Goal: Task Accomplishment & Management: Complete application form

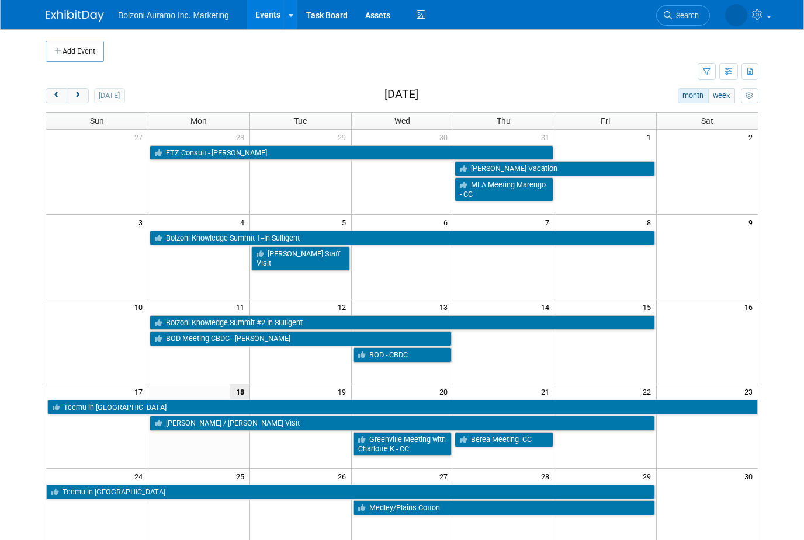
click at [78, 92] on span "next" at bounding box center [77, 96] width 9 height 8
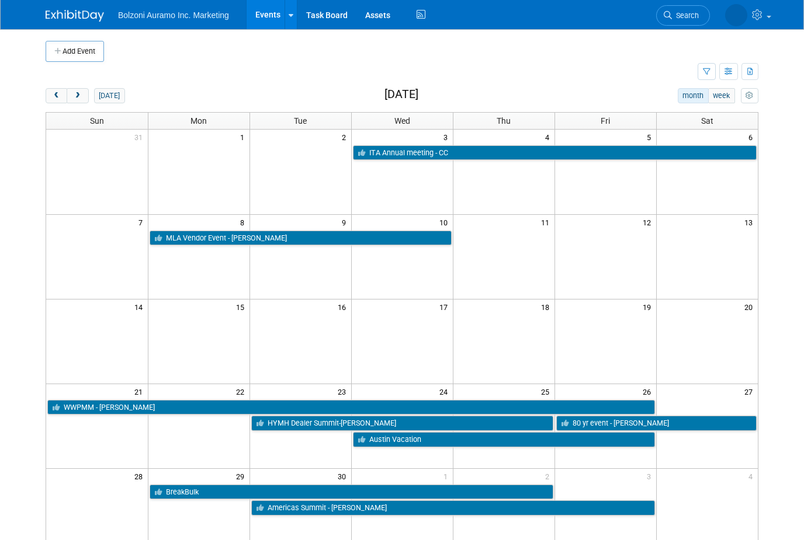
click at [78, 92] on span "next" at bounding box center [77, 96] width 9 height 8
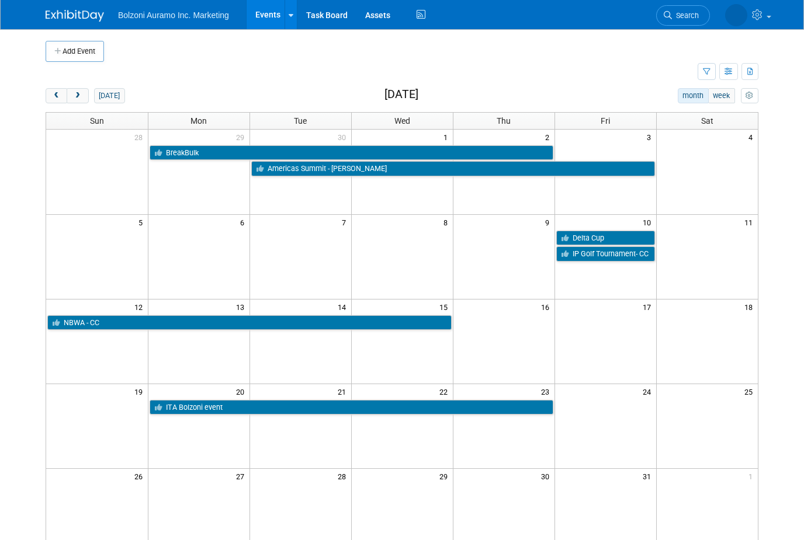
click at [78, 93] on span "next" at bounding box center [77, 96] width 9 height 8
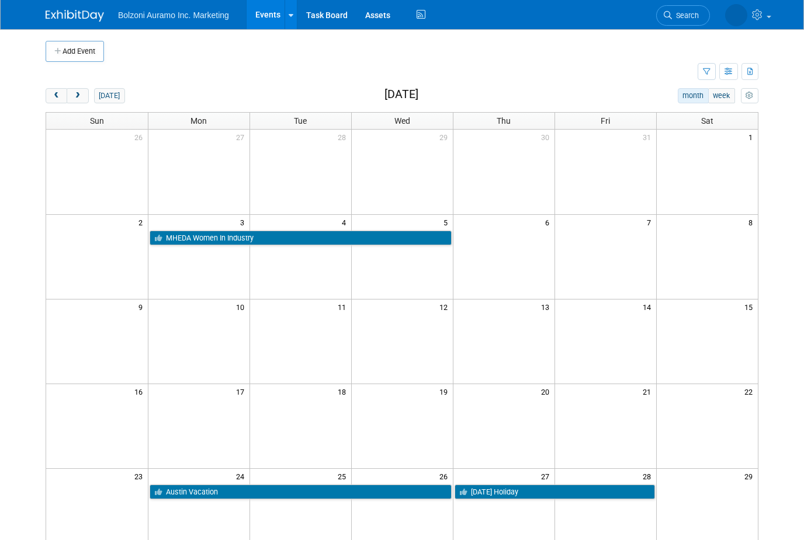
click at [78, 93] on span "next" at bounding box center [77, 96] width 9 height 8
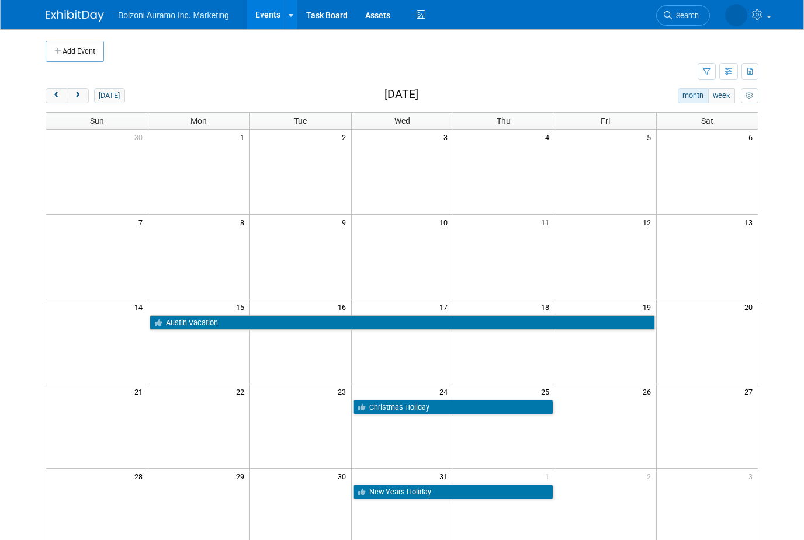
click at [79, 93] on span "next" at bounding box center [77, 96] width 9 height 8
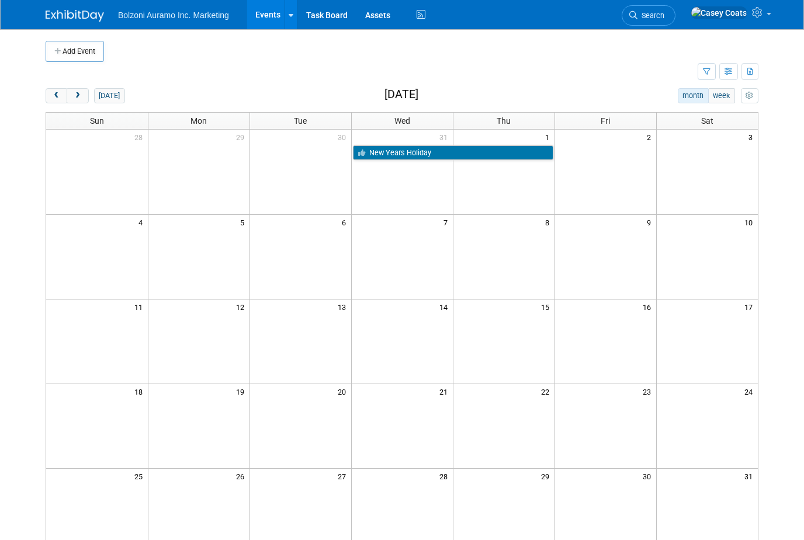
click at [81, 100] on button "next" at bounding box center [78, 95] width 22 height 15
click at [73, 51] on button "Add Event" at bounding box center [75, 51] width 58 height 21
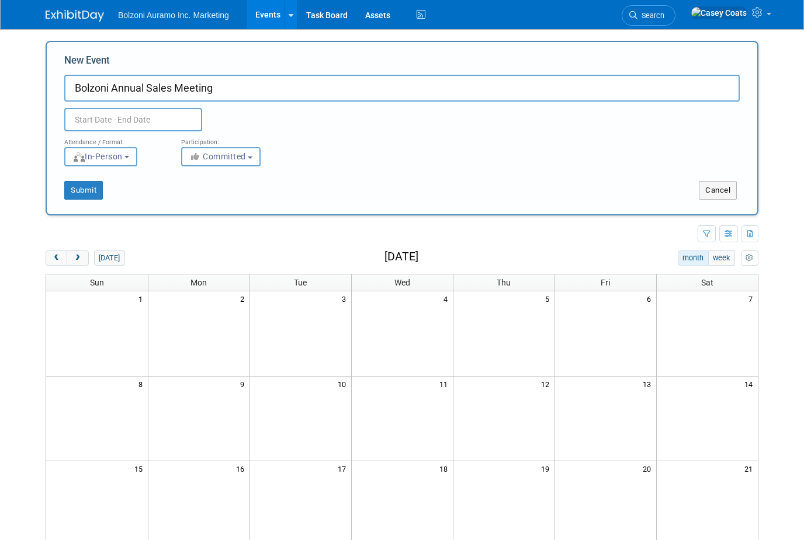
type input "Bolzoni Annual Sales Meeting"
click at [96, 129] on body "Bolzoni Auramo Inc. Marketing Events Add Event Bulk Upload Events Shareable Eve…" at bounding box center [402, 270] width 804 height 540
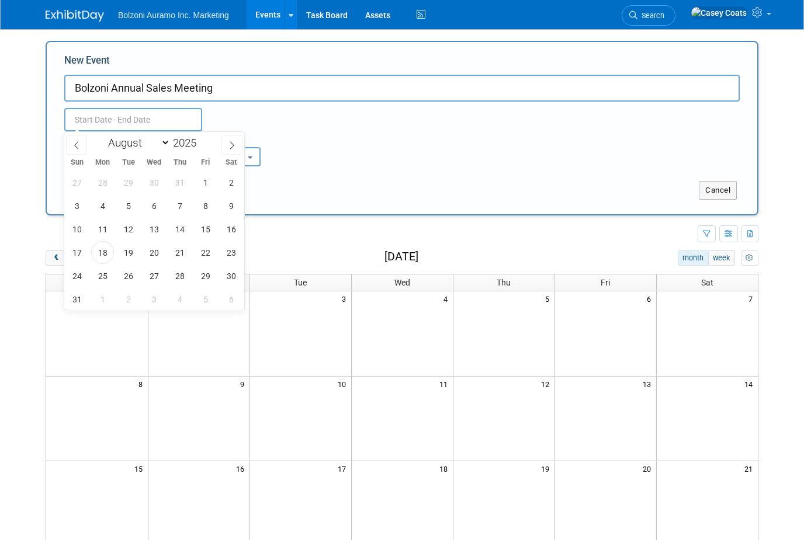
click at [116, 122] on input "text" at bounding box center [133, 119] width 138 height 23
click at [230, 147] on icon at bounding box center [232, 145] width 8 height 8
click at [223, 148] on span at bounding box center [231, 145] width 21 height 20
click at [227, 140] on span at bounding box center [231, 145] width 21 height 20
click at [226, 140] on span at bounding box center [231, 145] width 21 height 20
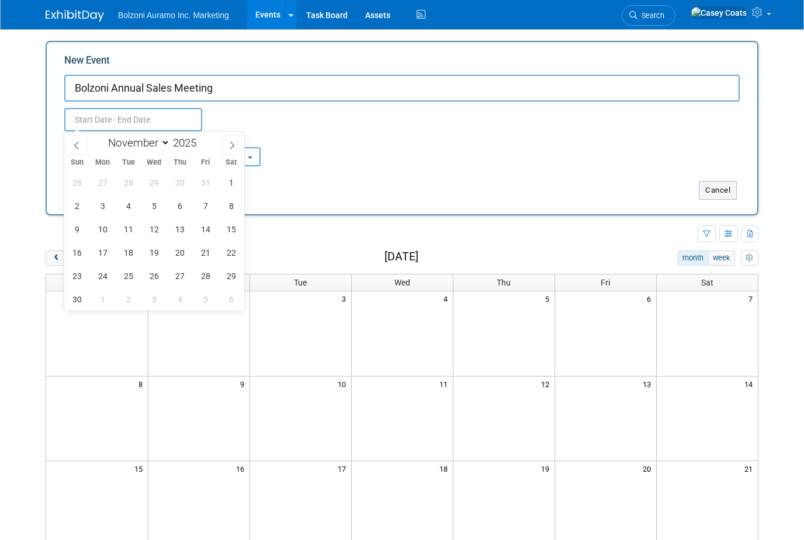
select select "11"
click at [228, 144] on icon at bounding box center [232, 145] width 8 height 8
type input "2026"
click at [228, 147] on icon at bounding box center [232, 145] width 8 height 8
select select "1"
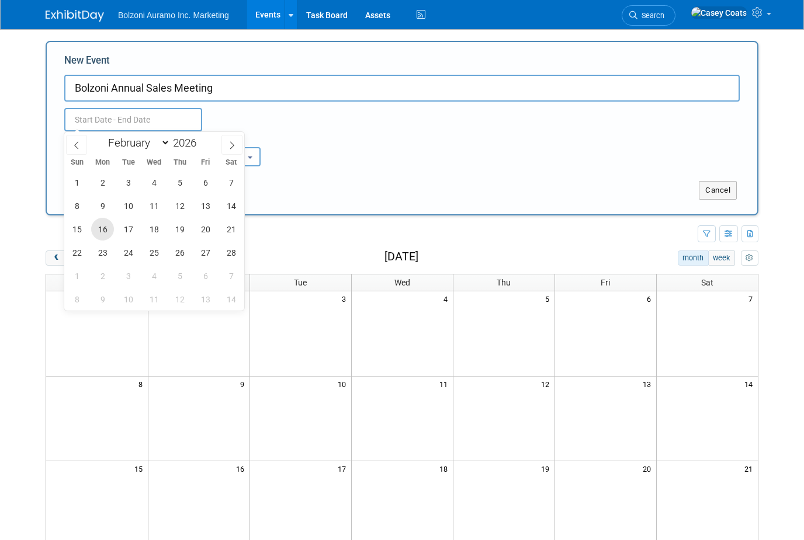
click at [99, 229] on span "16" at bounding box center [102, 229] width 23 height 23
click at [181, 238] on span "19" at bounding box center [179, 229] width 23 height 23
type input "[DATE] to [DATE]"
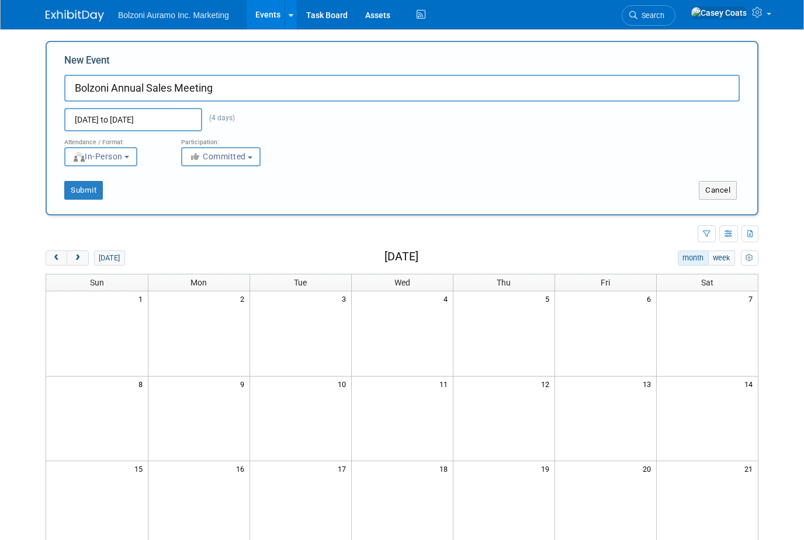
click at [209, 84] on input "Bolzoni Annual Sales Meeting" at bounding box center [401, 88] width 675 height 27
click at [411, 157] on div "Attendance / Format: <img src="[URL][DOMAIN_NAME]" style="width: 19px; margin-t…" at bounding box center [402, 148] width 693 height 35
click at [82, 189] on button "Submit" at bounding box center [83, 190] width 39 height 19
type input "Bolzoni Annual Sales Meeting- [GEOGRAPHIC_DATA] - [GEOGRAPHIC_DATA]"
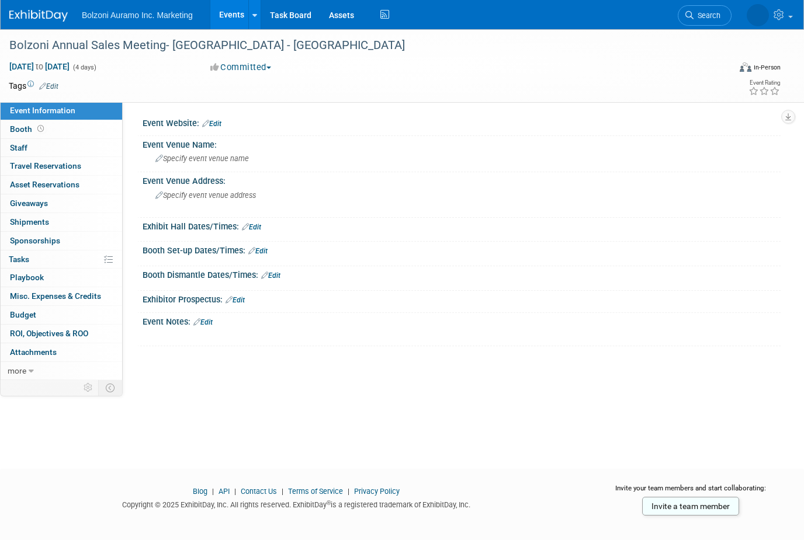
click at [223, 23] on link "Events" at bounding box center [231, 14] width 43 height 29
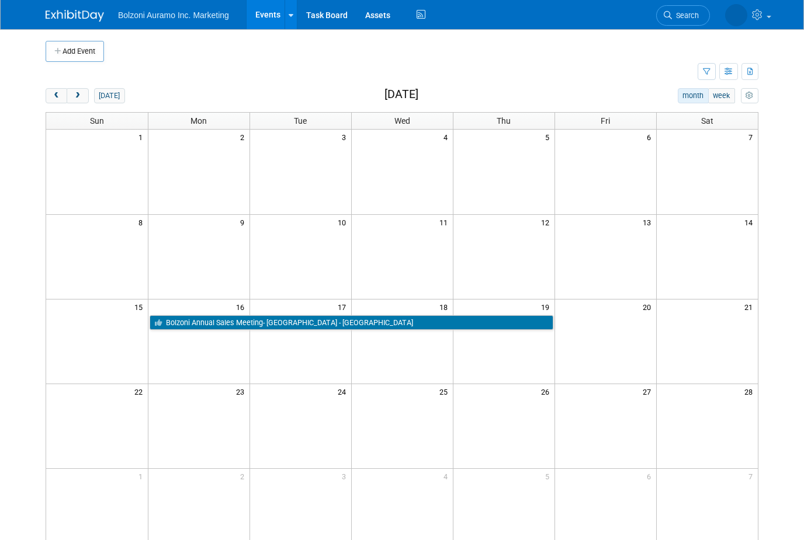
click at [51, 99] on button "prev" at bounding box center [57, 95] width 22 height 15
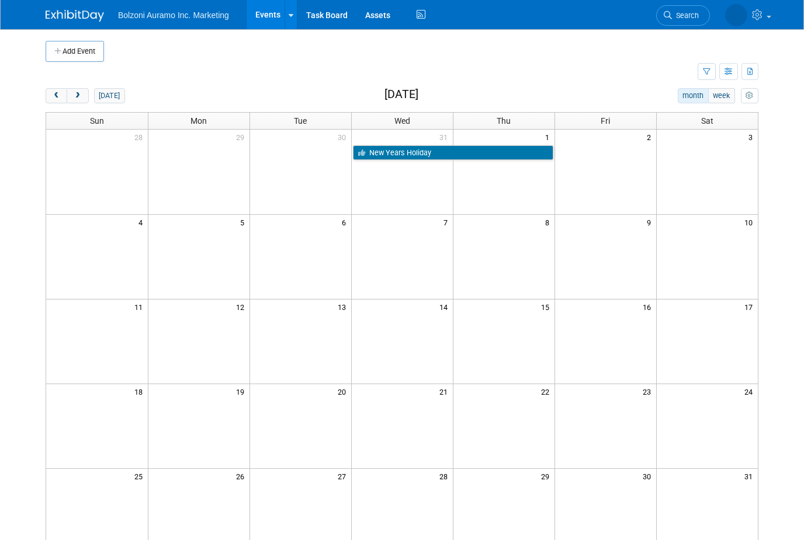
click at [52, 98] on span "prev" at bounding box center [56, 96] width 9 height 8
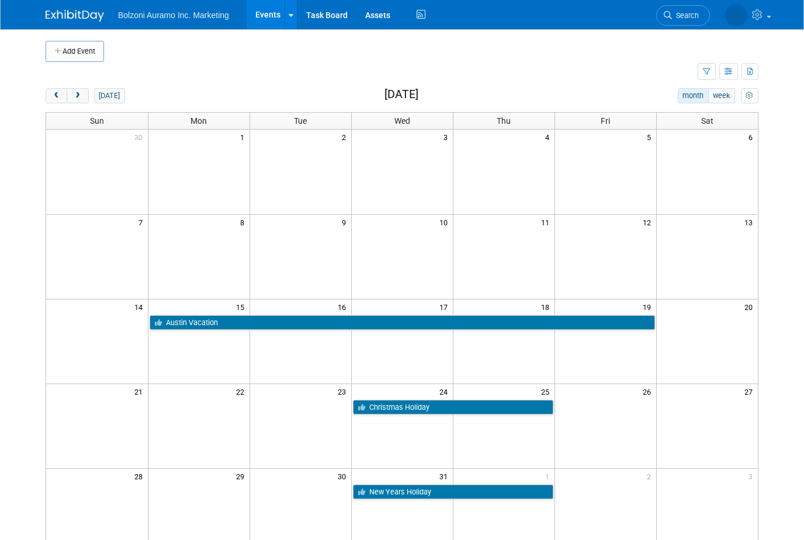
click at [50, 100] on button "prev" at bounding box center [57, 95] width 22 height 15
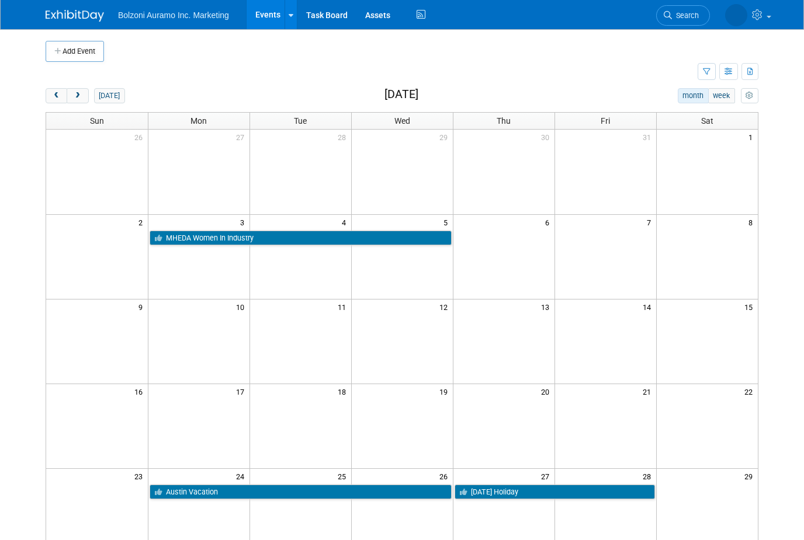
click at [37, 112] on div "Add Event New Event Duplicate Event Warning There is another event in your work…" at bounding box center [402, 346] width 730 height 635
click at [51, 100] on button "prev" at bounding box center [57, 95] width 22 height 15
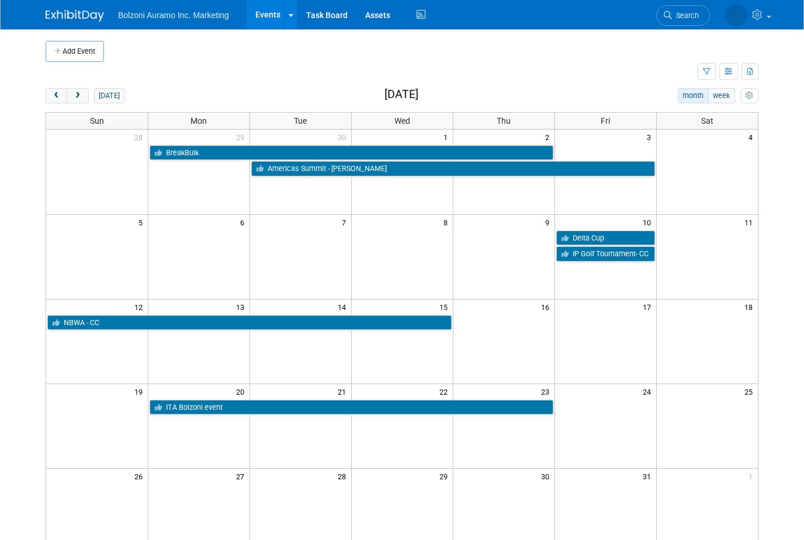
click at [53, 100] on button "prev" at bounding box center [57, 95] width 22 height 15
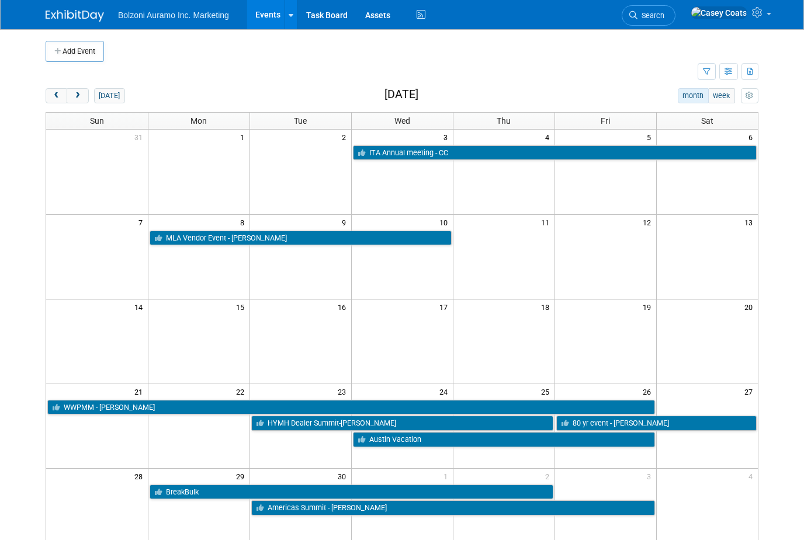
click at [47, 94] on button "prev" at bounding box center [57, 95] width 22 height 15
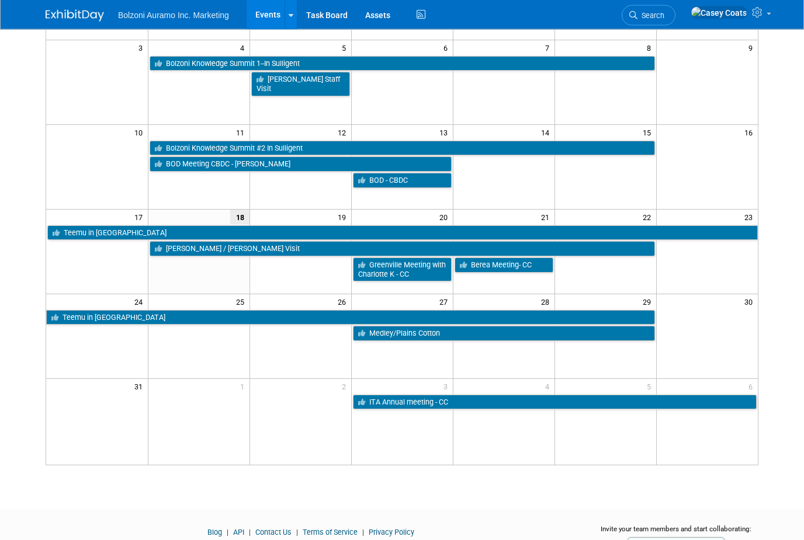
scroll to position [175, 0]
